Goal: Navigation & Orientation: Find specific page/section

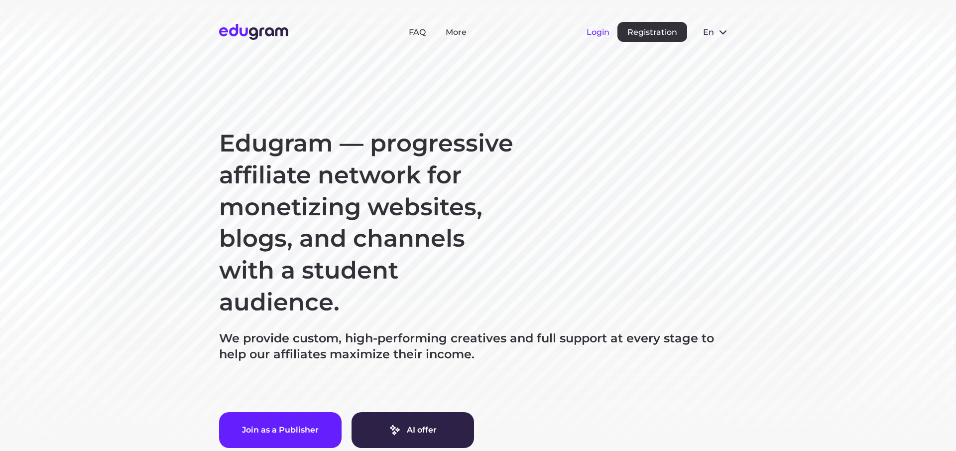
click at [600, 34] on button "Login" at bounding box center [598, 31] width 23 height 9
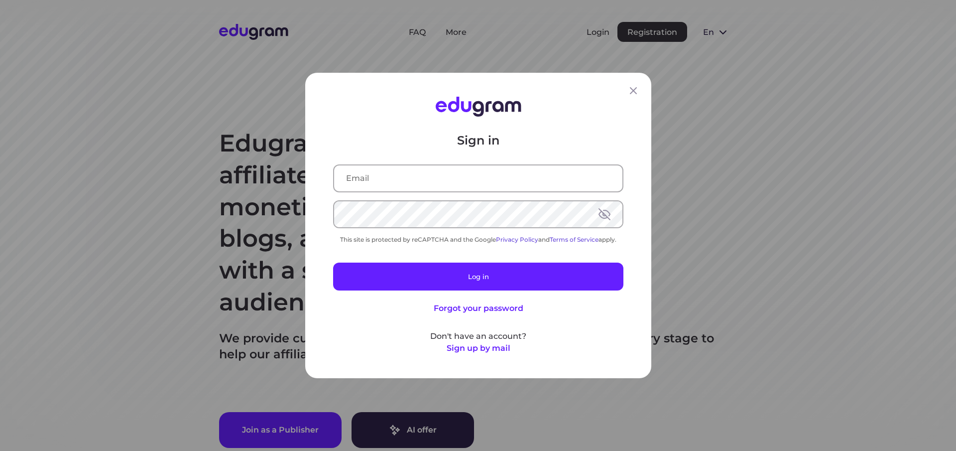
click at [391, 180] on input "text" at bounding box center [478, 178] width 288 height 26
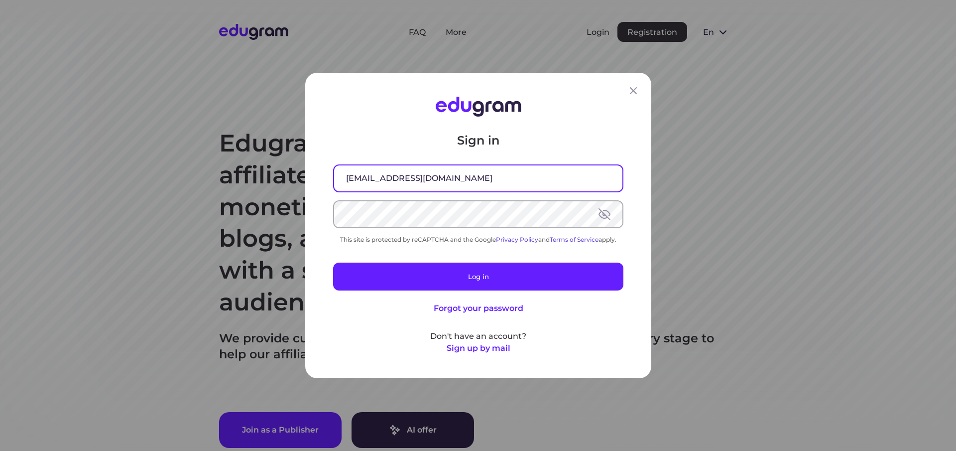
type input "iseoman@yandex.ru"
click at [605, 213] on button at bounding box center [605, 214] width 12 height 12
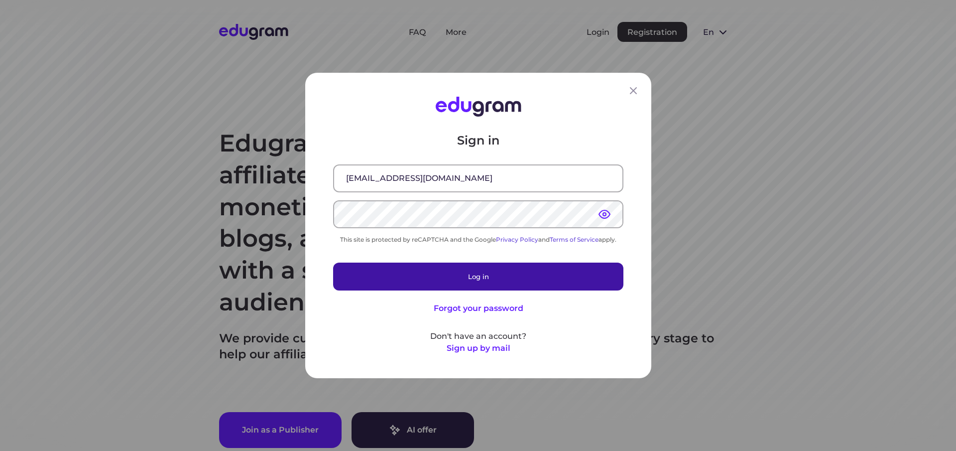
click at [482, 275] on button "Log in" at bounding box center [478, 277] width 290 height 28
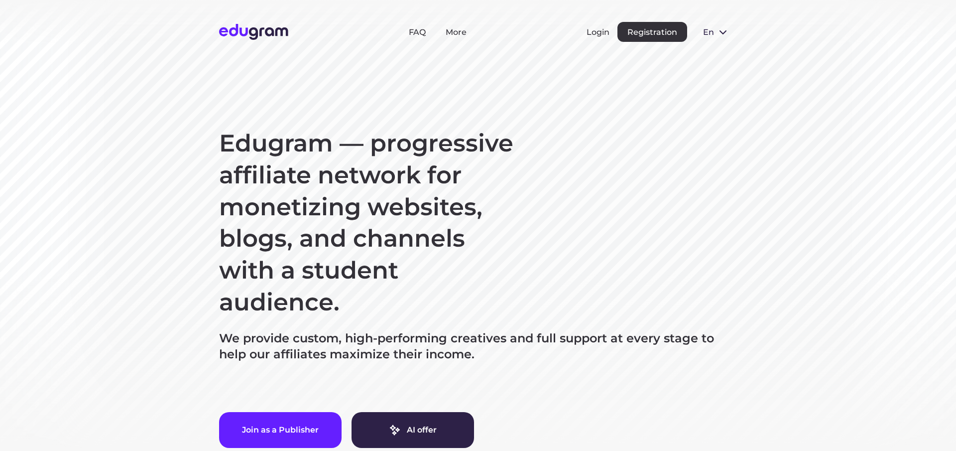
click at [595, 33] on button "Login" at bounding box center [598, 31] width 23 height 9
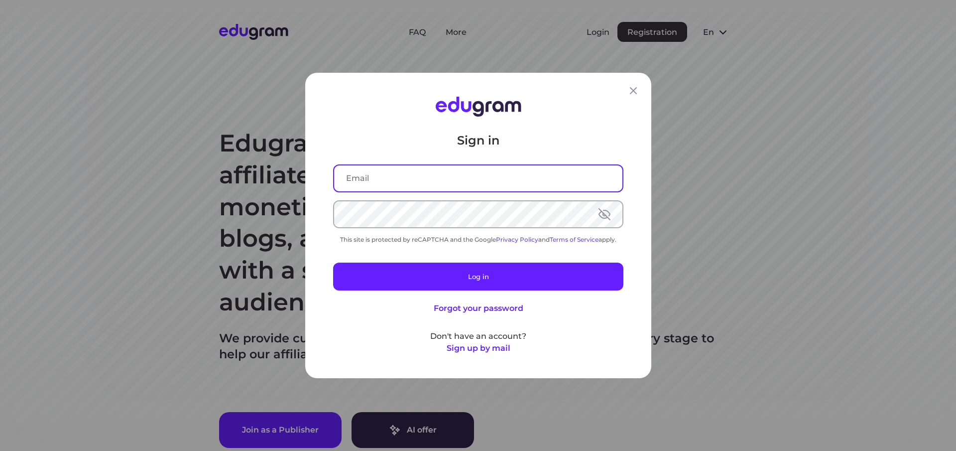
click at [390, 179] on input "text" at bounding box center [478, 178] width 288 height 26
type input "iseoman@mail.ru"
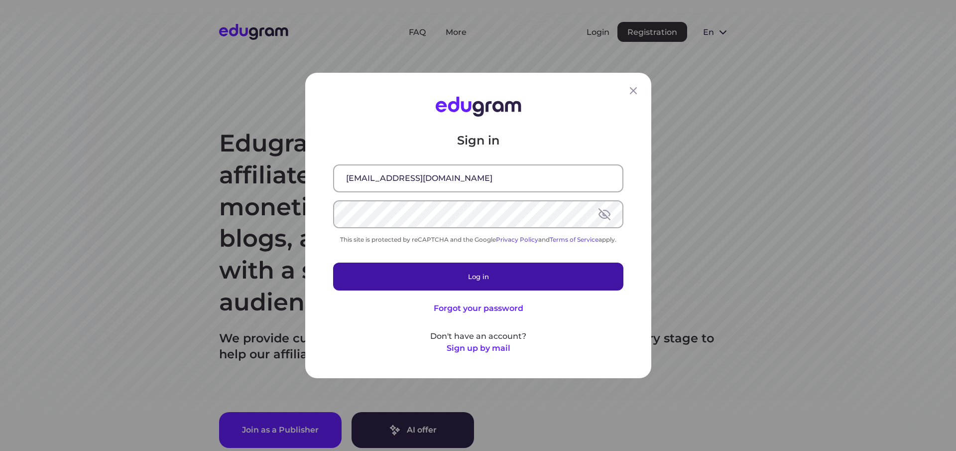
click at [502, 276] on button "Log in" at bounding box center [478, 277] width 290 height 28
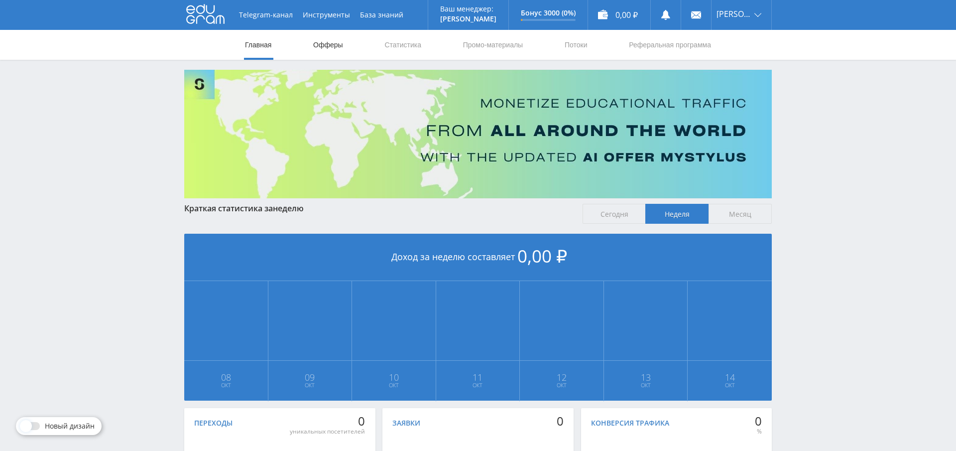
click at [319, 43] on link "Офферы" at bounding box center [328, 45] width 32 height 30
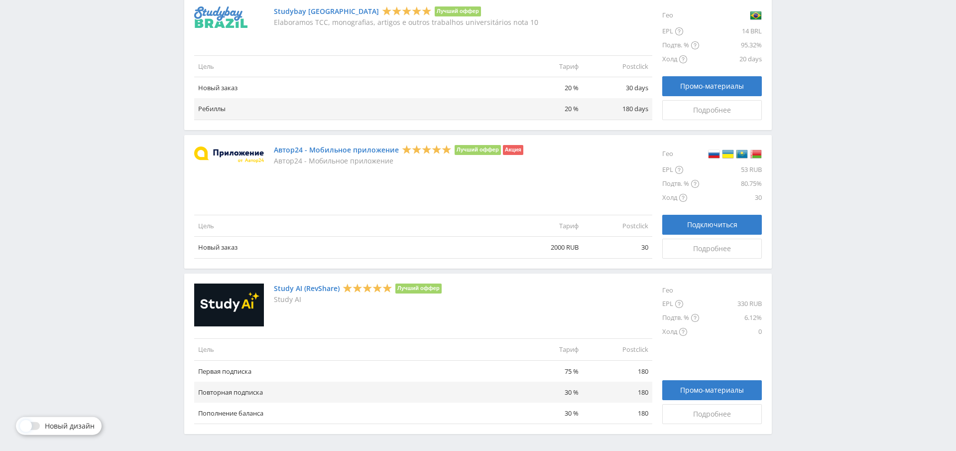
scroll to position [1093, 0]
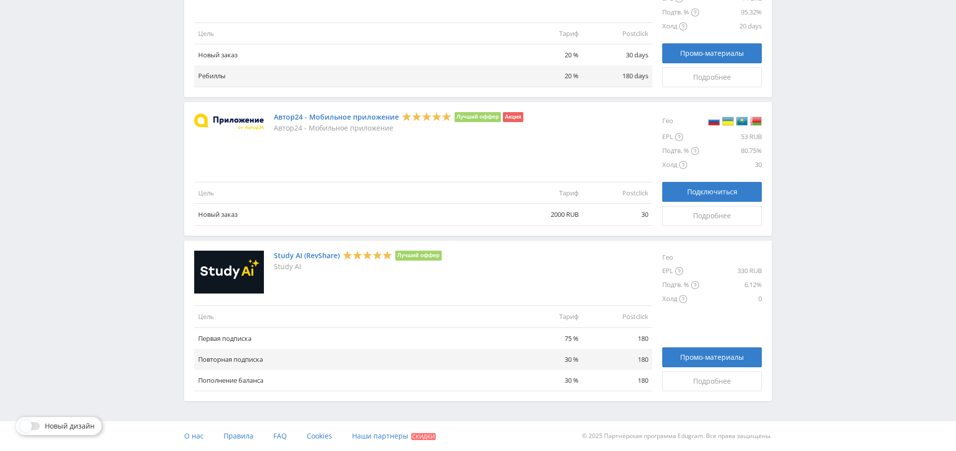
click at [285, 256] on link "Study AI (RevShare)" at bounding box center [307, 256] width 66 height 8
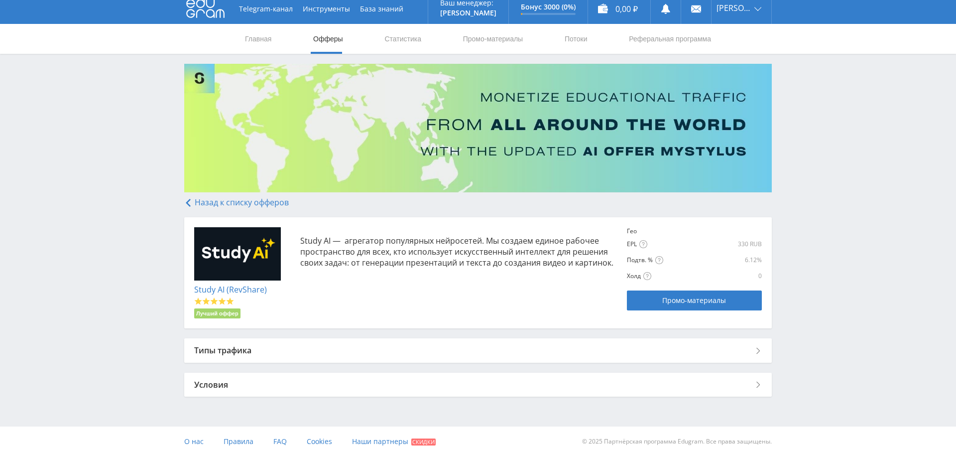
scroll to position [11, 0]
